Goal: Transaction & Acquisition: Purchase product/service

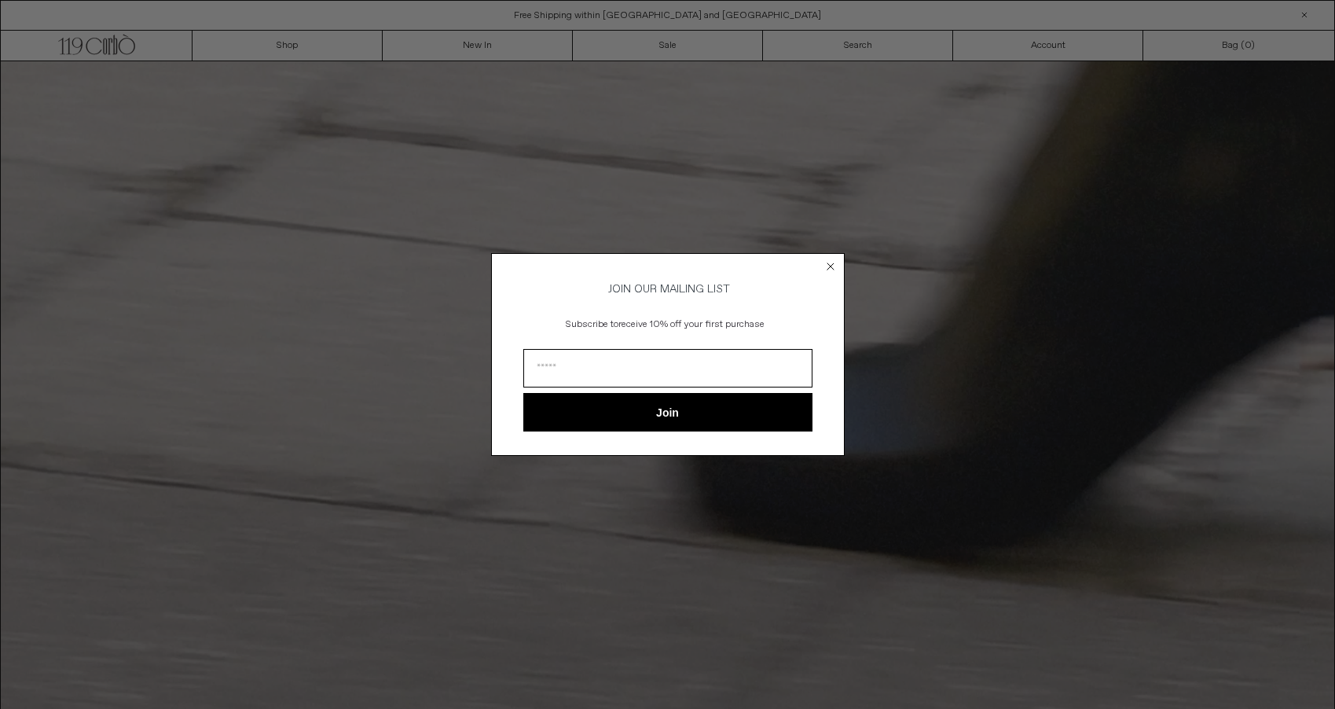
click at [833, 263] on icon "Close dialog" at bounding box center [831, 266] width 6 height 6
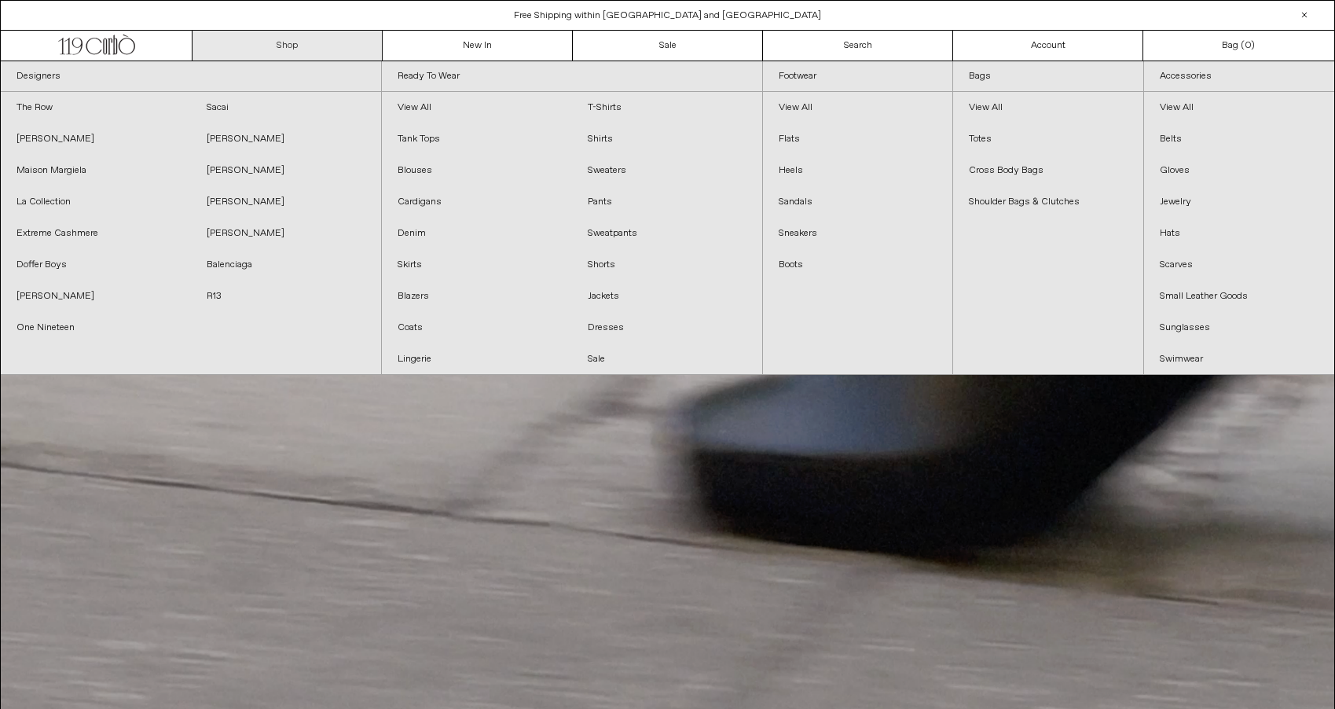
click at [270, 46] on link "Shop" at bounding box center [288, 46] width 190 height 30
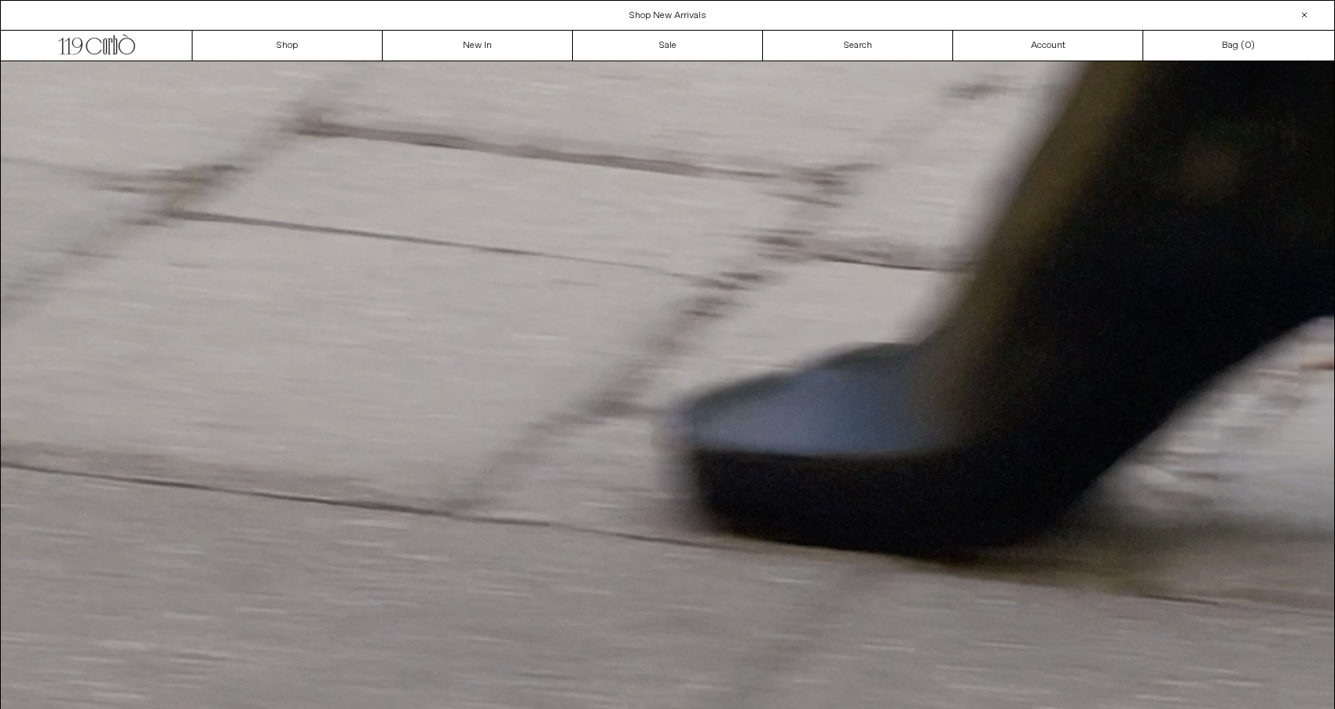
click at [689, 16] on span "Shop New Arrivals" at bounding box center [668, 15] width 77 height 13
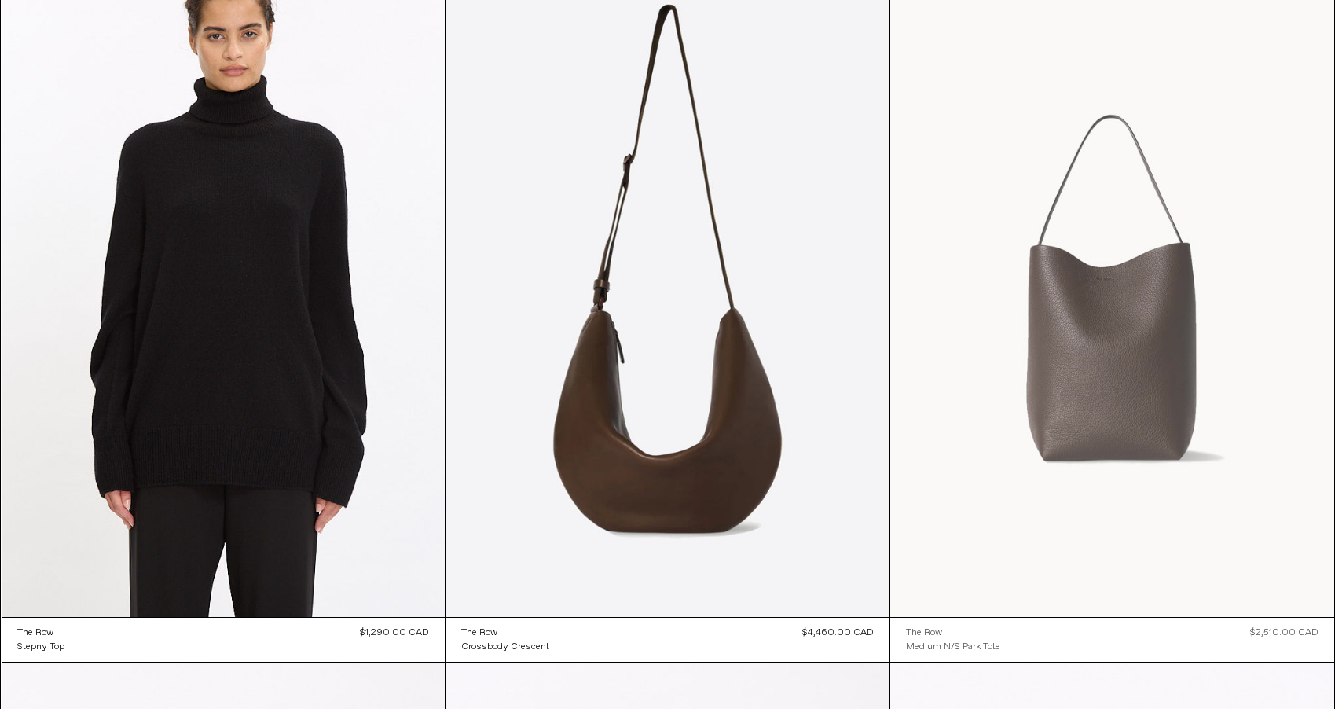
scroll to position [32137, 0]
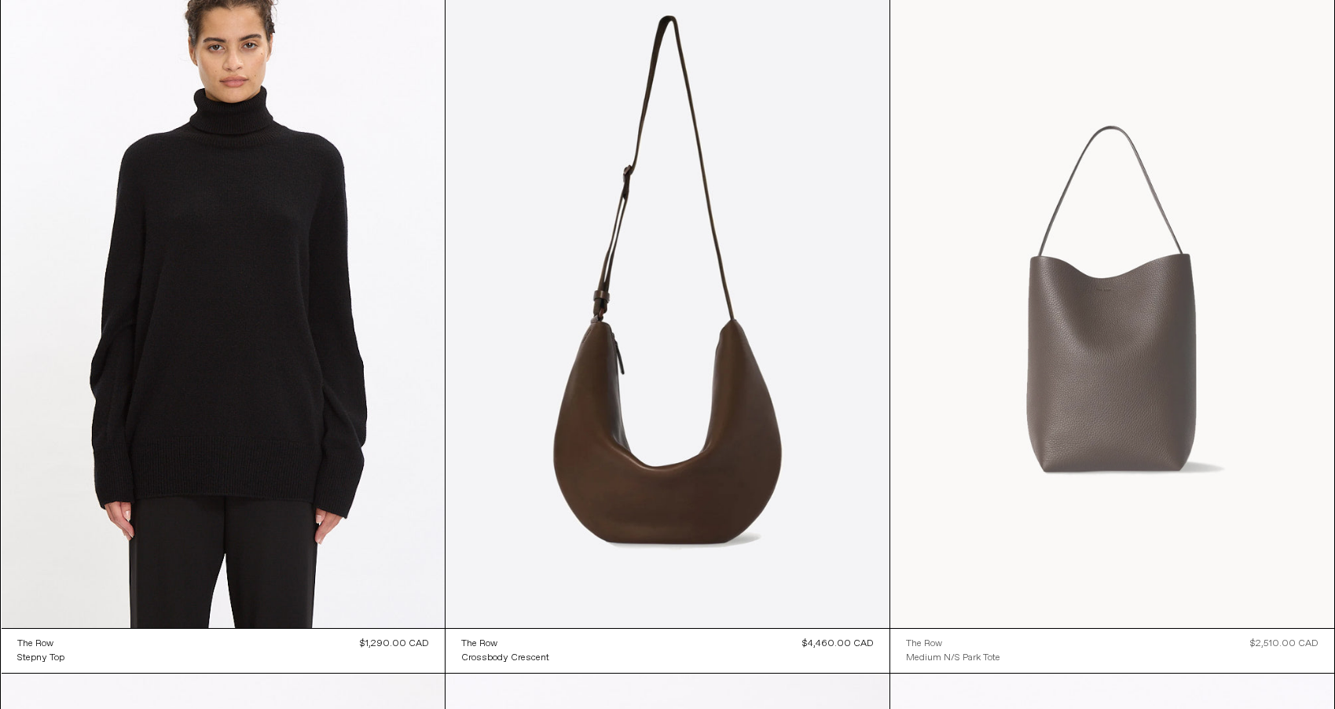
click at [1123, 318] on at bounding box center [1112, 295] width 444 height 666
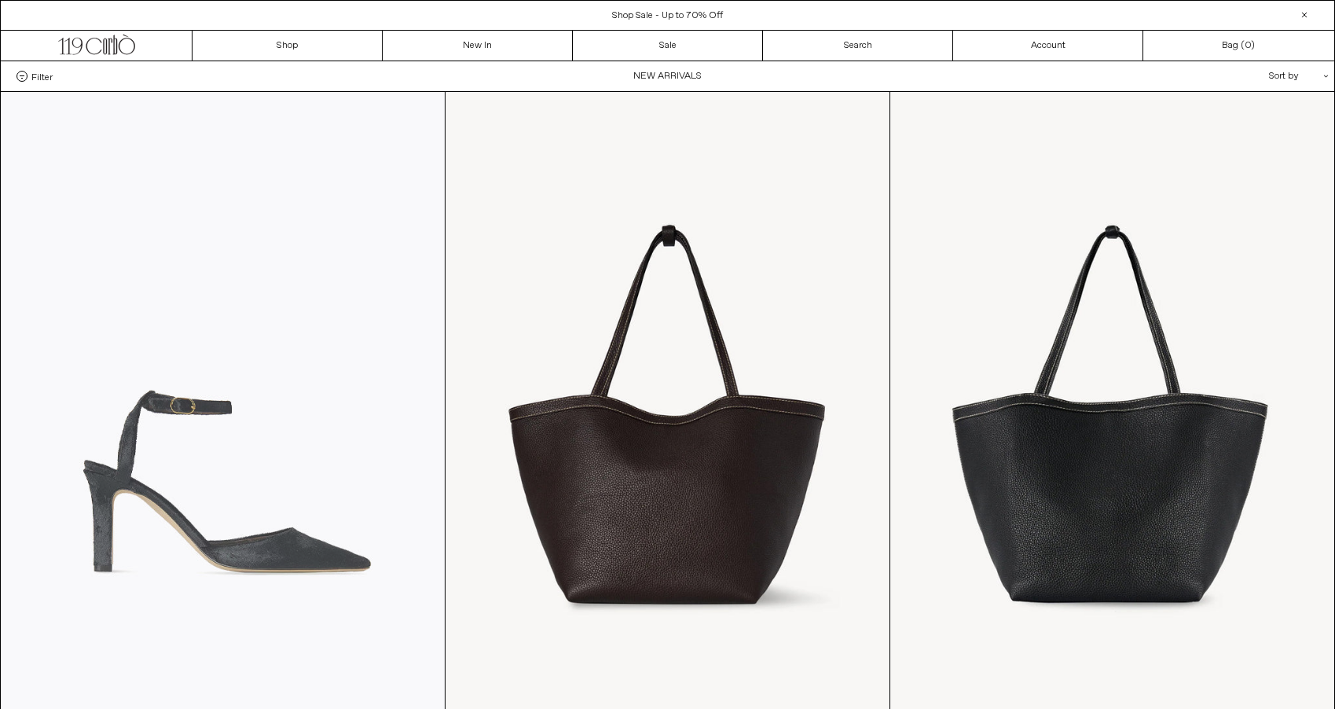
scroll to position [0, 0]
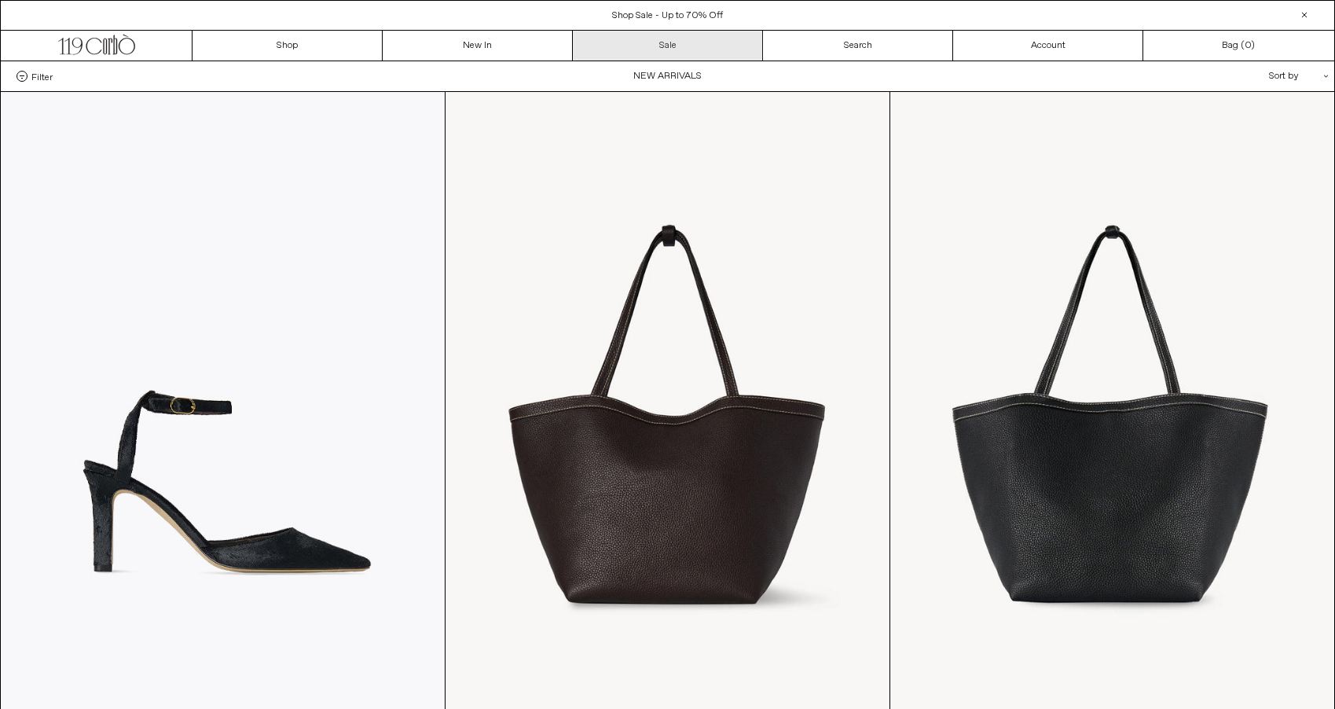
click at [615, 42] on link "Sale" at bounding box center [668, 46] width 190 height 30
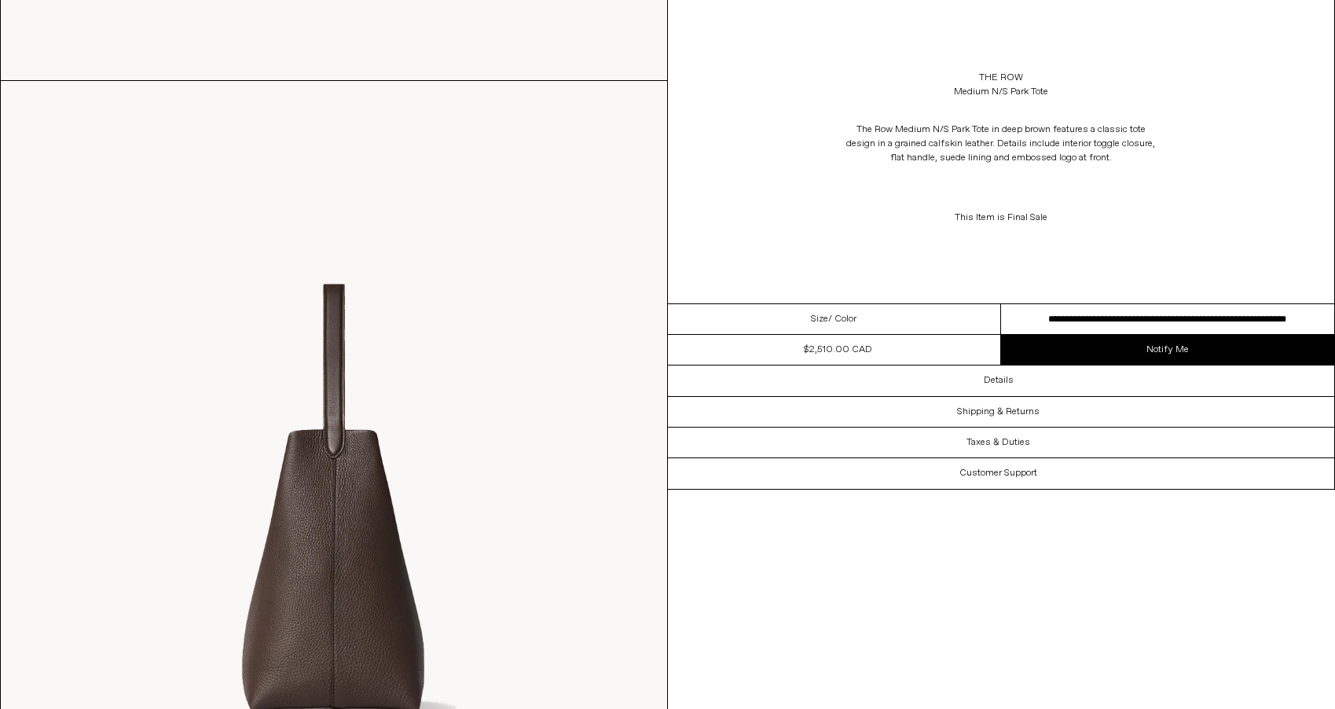
scroll to position [1844, 0]
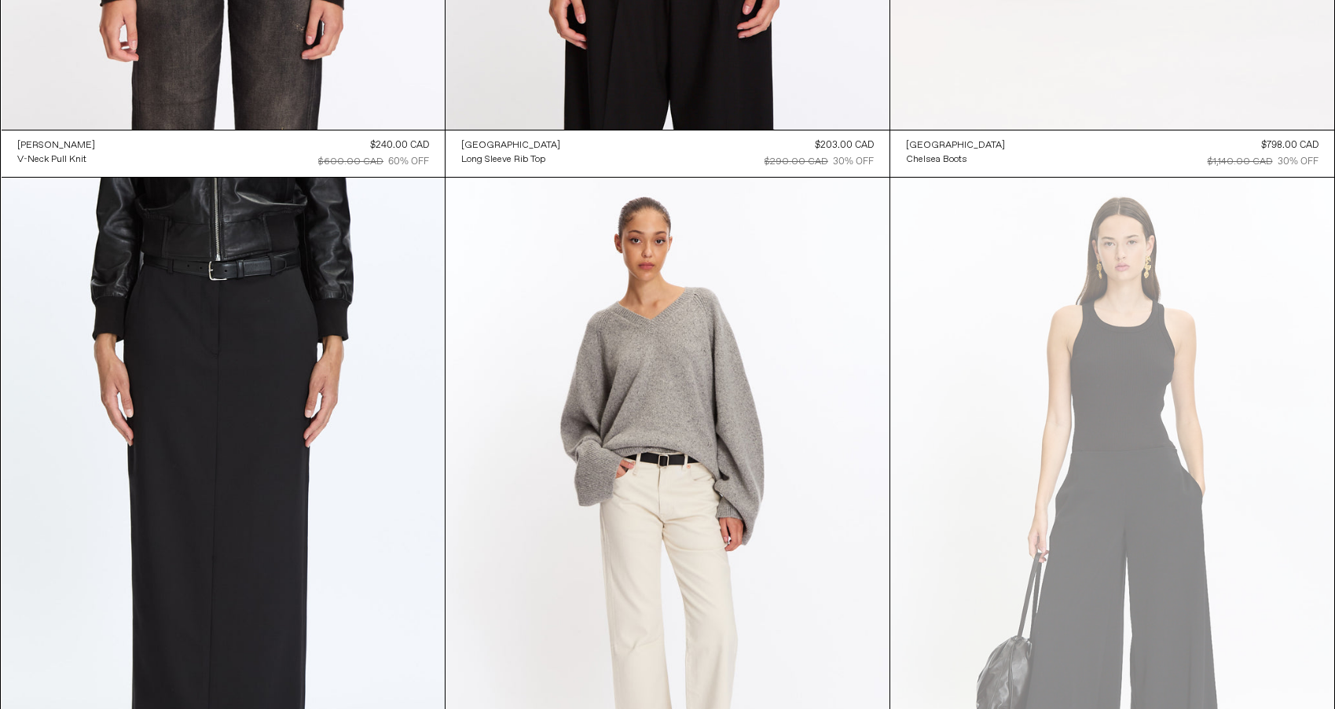
scroll to position [33703, 0]
